Goal: Task Accomplishment & Management: Complete application form

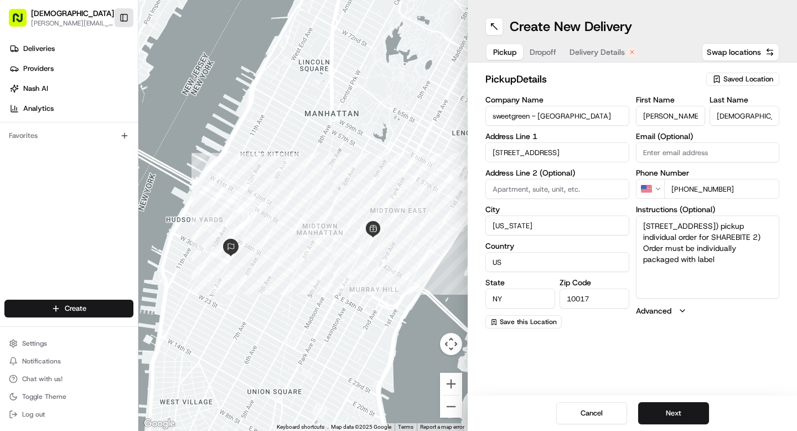
click at [127, 22] on button "Toggle Sidebar" at bounding box center [124, 17] width 19 height 19
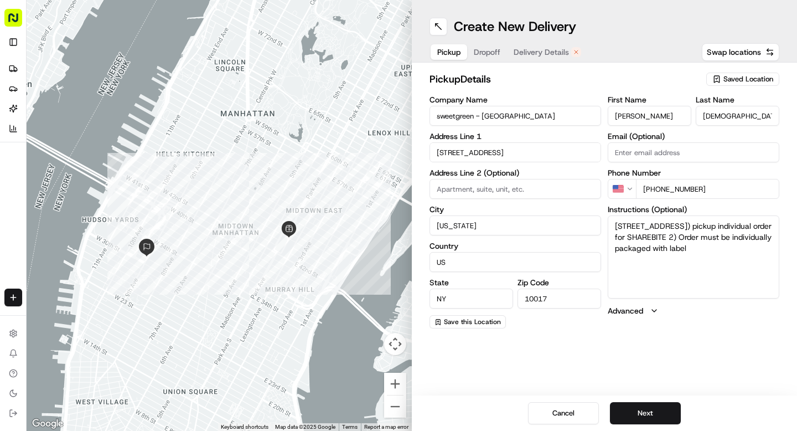
click at [481, 114] on input "sweetgreen - Grand Central" at bounding box center [516, 116] width 172 height 20
paste input "Balade Your Way - W 37th St"
type input "Balade Your Way - W 37th St"
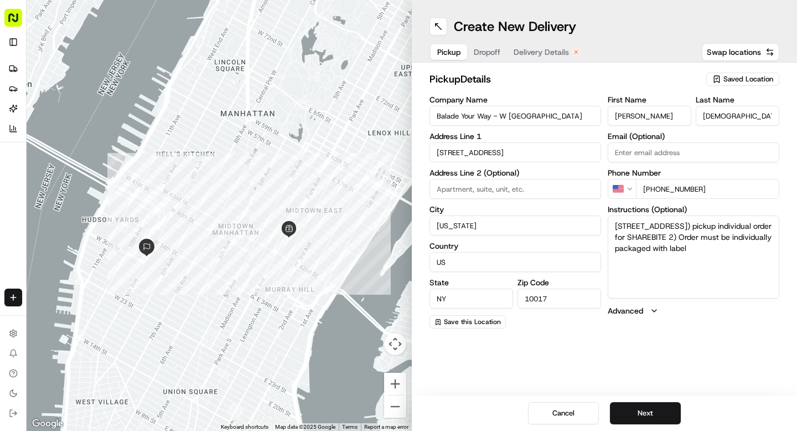
click at [467, 151] on input "230 Park Ave" at bounding box center [516, 152] width 172 height 20
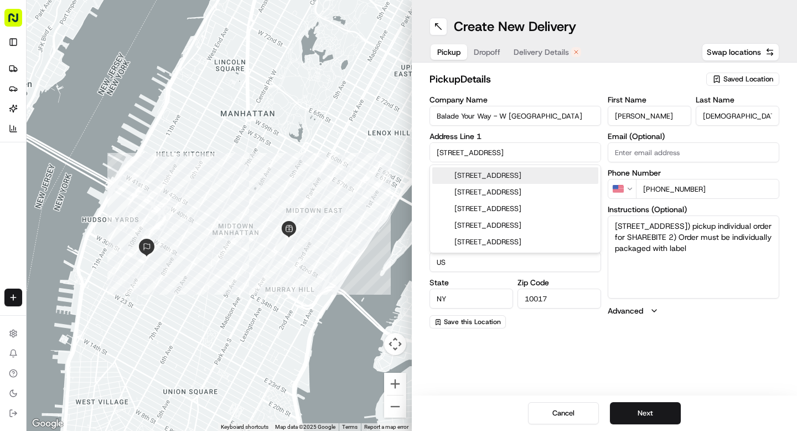
click at [467, 151] on input "230 Park Ave" at bounding box center [516, 152] width 172 height 20
paste input "144 West 37th Street, New York, NY 10018"
click at [492, 176] on div "144 West 37th Street, New York, NY 10018" at bounding box center [515, 175] width 166 height 17
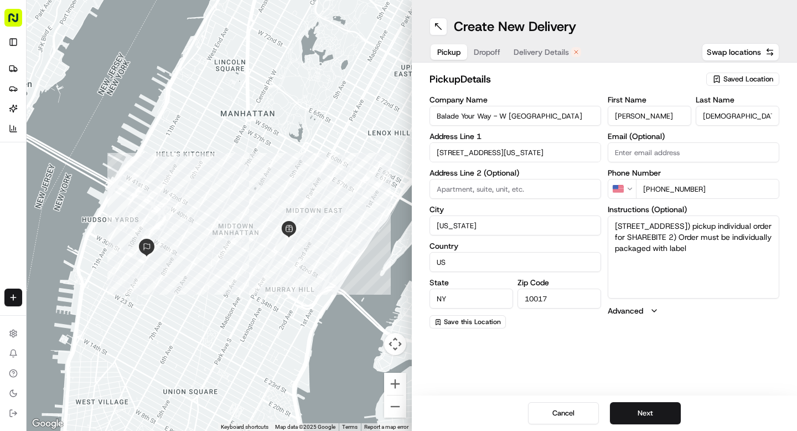
type input "144 W 37th St, New York, NY 10018, USA"
type input "United States"
type input "10018"
type input "144 West 37th Street"
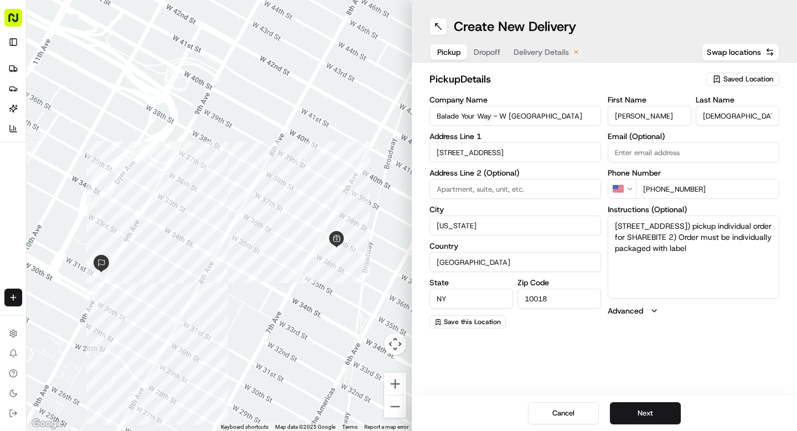
drag, startPoint x: 679, startPoint y: 228, endPoint x: 612, endPoint y: 223, distance: 67.2
click at [612, 223] on textarea "230 Park Avenue1) pickup individual order for SHAREBITE 2) Order must be indivi…" at bounding box center [694, 256] width 172 height 83
type textarea "1) pickup individual order for SHAREBITE 2) Order must be individually packaged…"
click at [650, 410] on button "Next" at bounding box center [645, 413] width 71 height 22
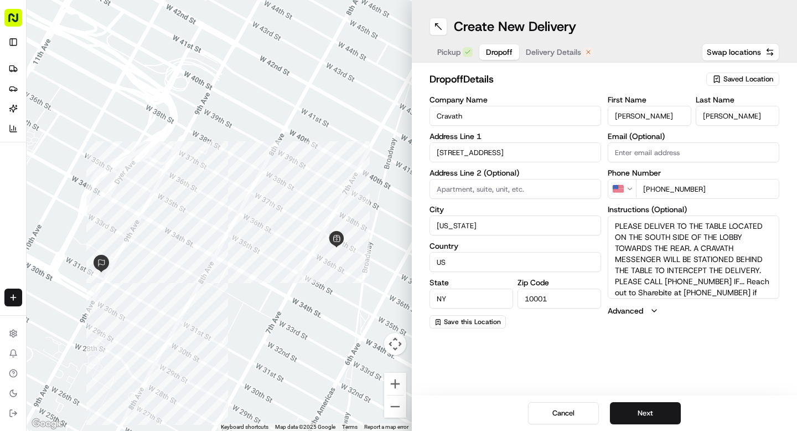
click at [456, 118] on input "Cravath" at bounding box center [516, 116] width 172 height 20
paste input "Skadden"
type input "Skadden"
click at [467, 152] on input "375 9th Ave" at bounding box center [516, 152] width 172 height 20
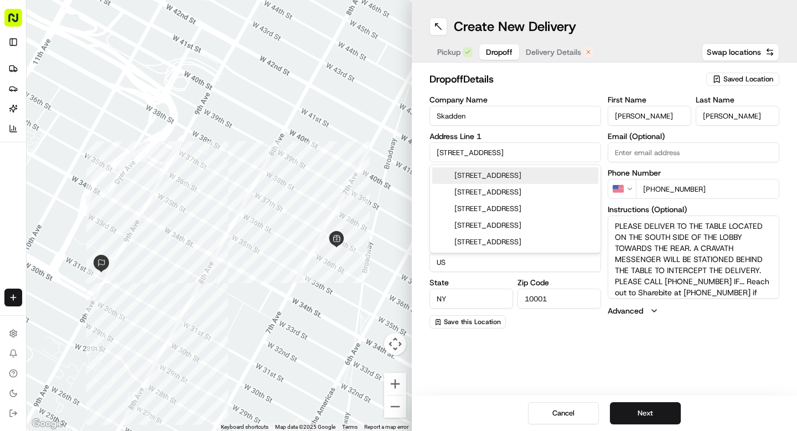
click at [467, 152] on input "375 9th Ave" at bounding box center [516, 152] width 172 height 20
click at [444, 151] on input "375 9th Ave" at bounding box center [516, 152] width 172 height 20
paste input "95 9th Ave, New York, NY 10001, USA"
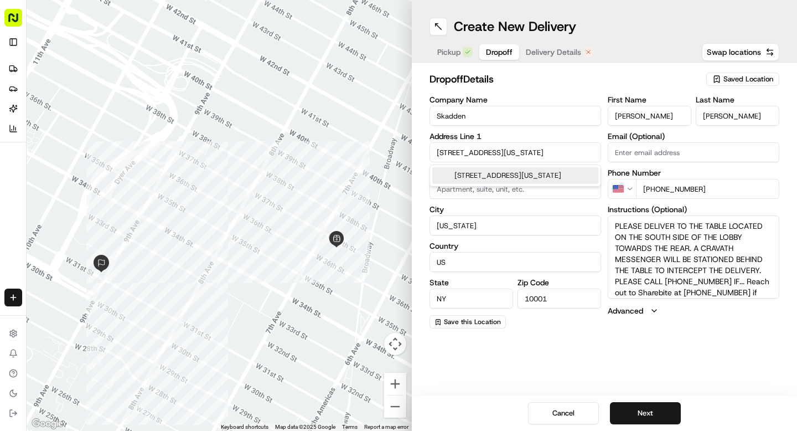
click at [481, 180] on div "395 9th Ave, New York, NY 10001, USA" at bounding box center [515, 175] width 166 height 17
type input "395 9th Ave, New York, NY 10001, USA"
type input "United States"
type input "395 9th Avenue"
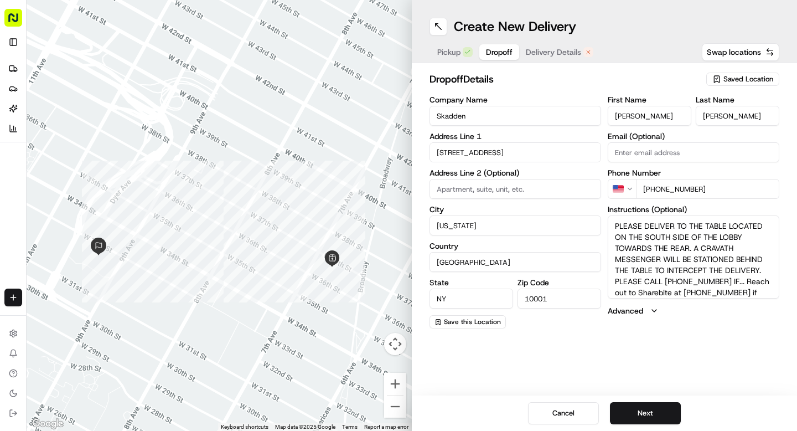
click at [624, 117] on input "Julia" at bounding box center [650, 116] width 84 height 20
paste input "Christie Manzick"
drag, startPoint x: 676, startPoint y: 118, endPoint x: 643, endPoint y: 119, distance: 32.7
click at [643, 119] on input "Christie Manzick" at bounding box center [650, 116] width 84 height 20
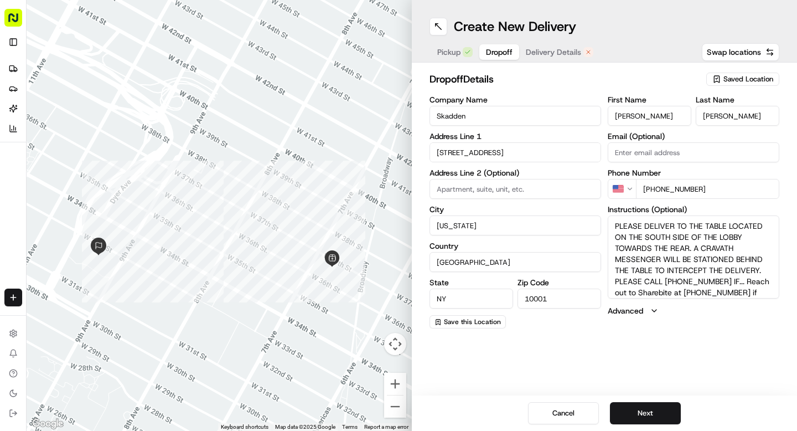
type input "Christie"
click at [712, 120] on input "Nagle" at bounding box center [738, 116] width 84 height 20
paste input "Manzick"
type input "Manzick"
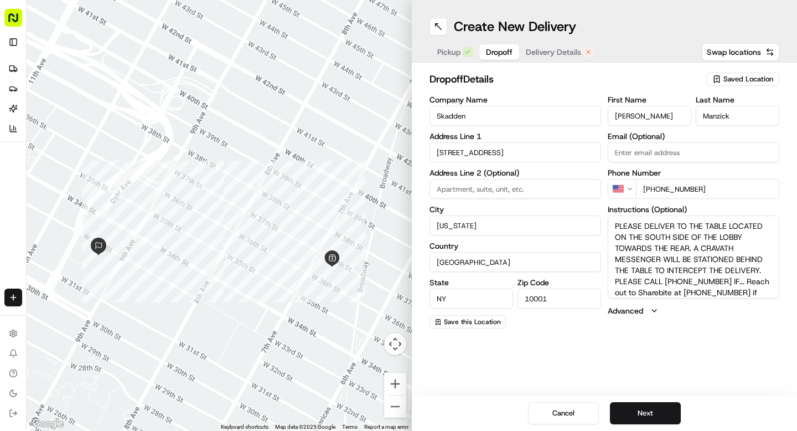
click at [708, 191] on input "+1 212 474 3663" at bounding box center [707, 189] width 143 height 20
type input "+1 212 735 3335"
drag, startPoint x: 731, startPoint y: 267, endPoint x: 610, endPoint y: 207, distance: 135.5
click at [610, 207] on div "Instructions (Optional) PLEASE DELIVER TO THE TABLE LOCATED ON THE SOUTH SIDE O…" at bounding box center [694, 251] width 172 height 93
paste textarea "THE DELIVERY PERSON WILL NEED TO CALL THE CONTACT PERSON UPON ARRIVAL TO OUR BU…"
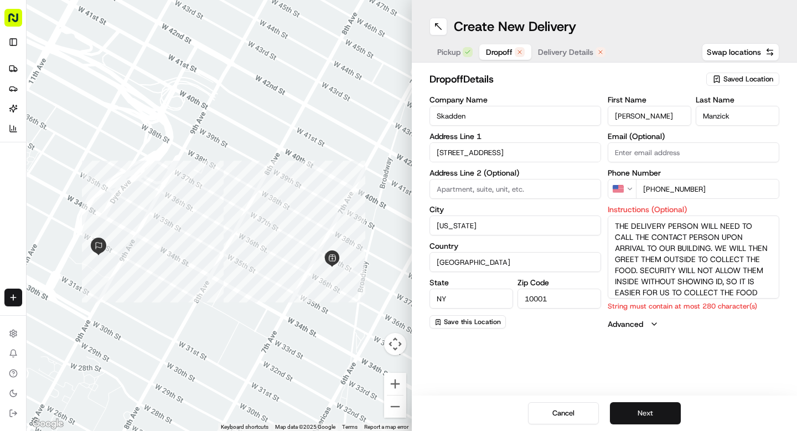
click at [646, 417] on button "Next" at bounding box center [645, 413] width 71 height 22
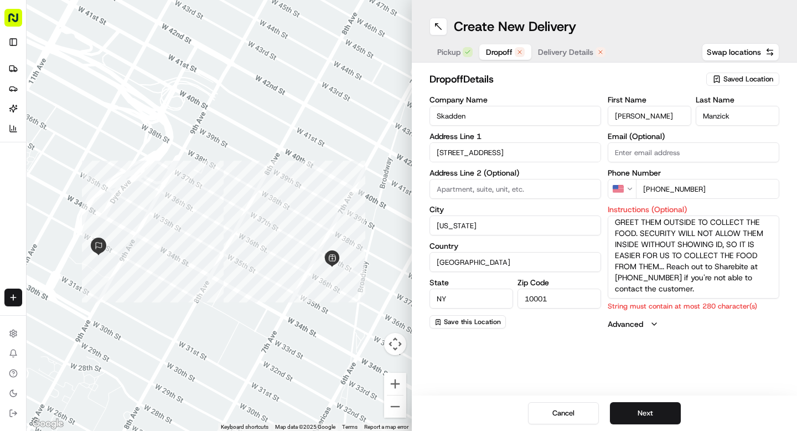
drag, startPoint x: 659, startPoint y: 266, endPoint x: 638, endPoint y: 234, distance: 38.4
click at [638, 234] on textarea "THE DELIVERY PERSON WILL NEED TO CALL THE CONTACT PERSON UPON ARRIVAL TO OUR BU…" at bounding box center [694, 256] width 172 height 83
type textarea "THE DELIVERY PERSON WILL NEED TO CALL THE CONTACT PERSON UPON ARRIVAL TO OUR BU…"
click at [635, 411] on button "Next" at bounding box center [645, 413] width 71 height 22
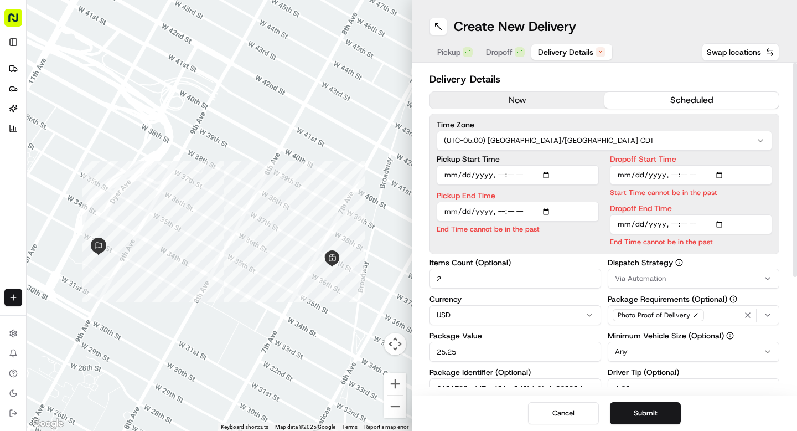
click at [522, 101] on button "now" at bounding box center [517, 100] width 174 height 17
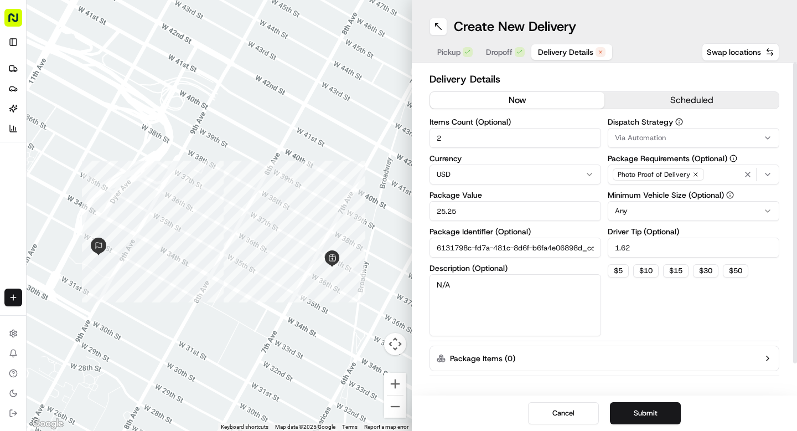
click at [465, 245] on input "6131798c-fd7a-481c-8d6f-b6fa4e06898d_copy" at bounding box center [516, 248] width 172 height 20
click at [451, 138] on input "2" at bounding box center [516, 138] width 172 height 20
type input "1"
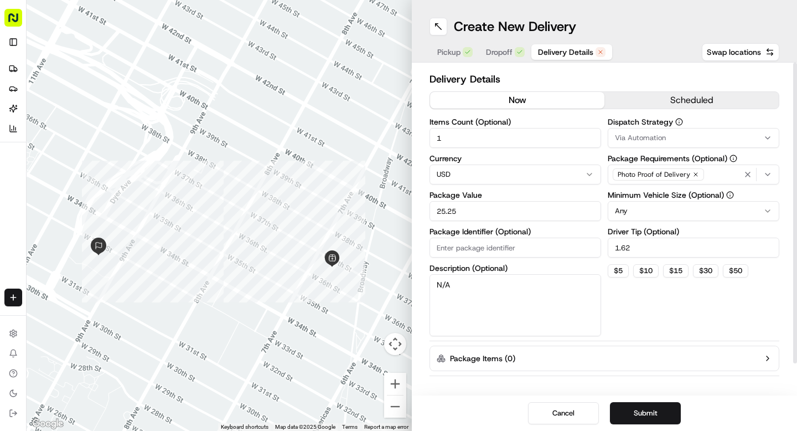
click at [447, 214] on input "25.25" at bounding box center [516, 211] width 172 height 20
paste input "300.00"
type input "300.00"
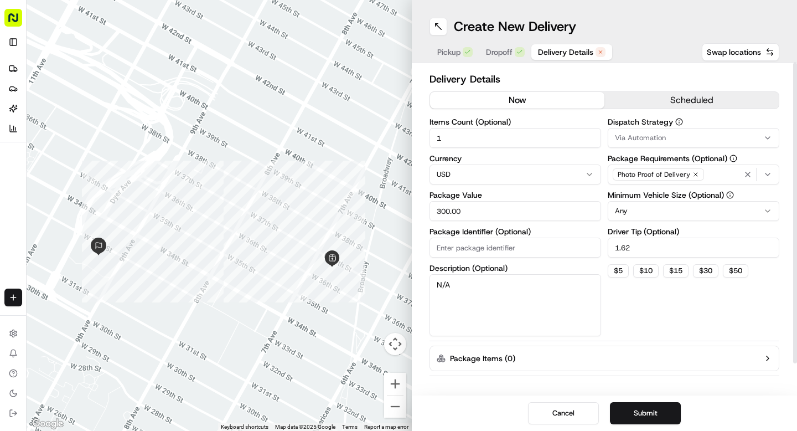
drag, startPoint x: 643, startPoint y: 251, endPoint x: 595, endPoint y: 248, distance: 48.3
click at [595, 248] on div "Items Count (Optional) 1 Currency USD Package Value 300.00 Package Identifier (…" at bounding box center [605, 227] width 350 height 218
type input "20"
click at [650, 411] on button "Submit" at bounding box center [645, 413] width 71 height 22
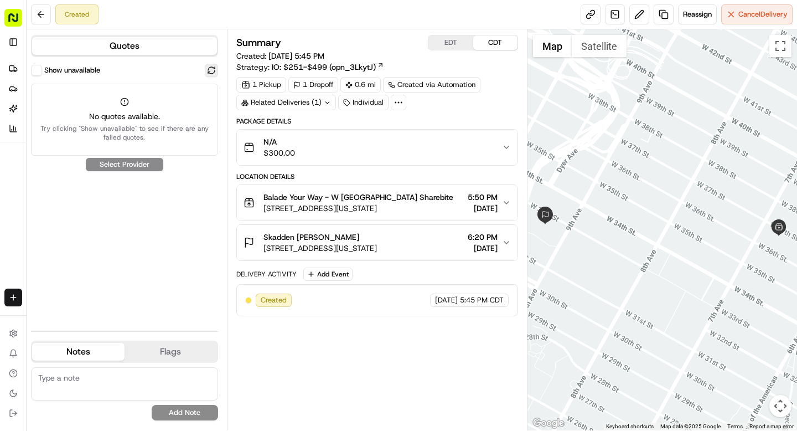
click at [214, 72] on button at bounding box center [211, 70] width 13 height 13
click at [38, 70] on button "Show unavailable" at bounding box center [36, 70] width 11 height 11
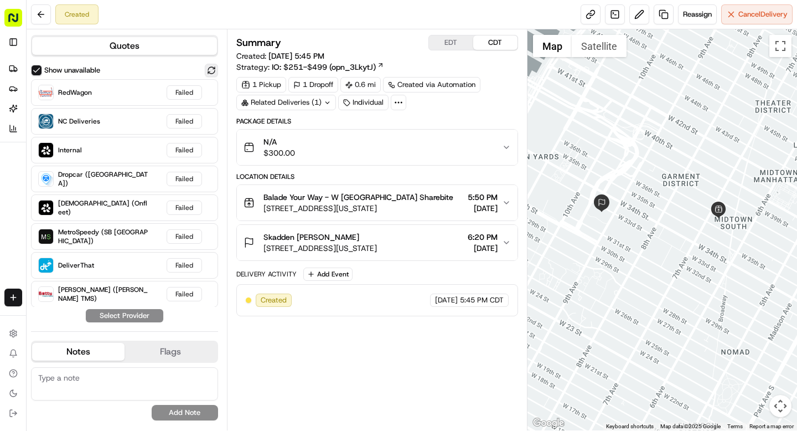
click at [211, 71] on button at bounding box center [211, 70] width 13 height 13
click at [37, 68] on button "Show unavailable" at bounding box center [36, 70] width 11 height 11
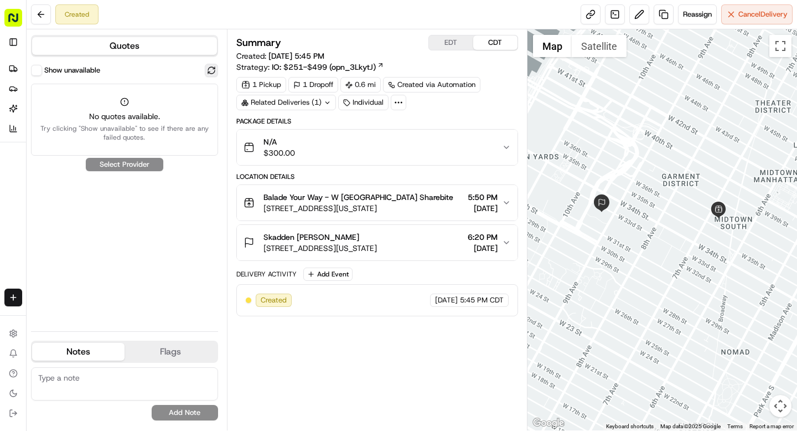
click at [209, 71] on button at bounding box center [211, 70] width 13 height 13
